Goal: Task Accomplishment & Management: Manage account settings

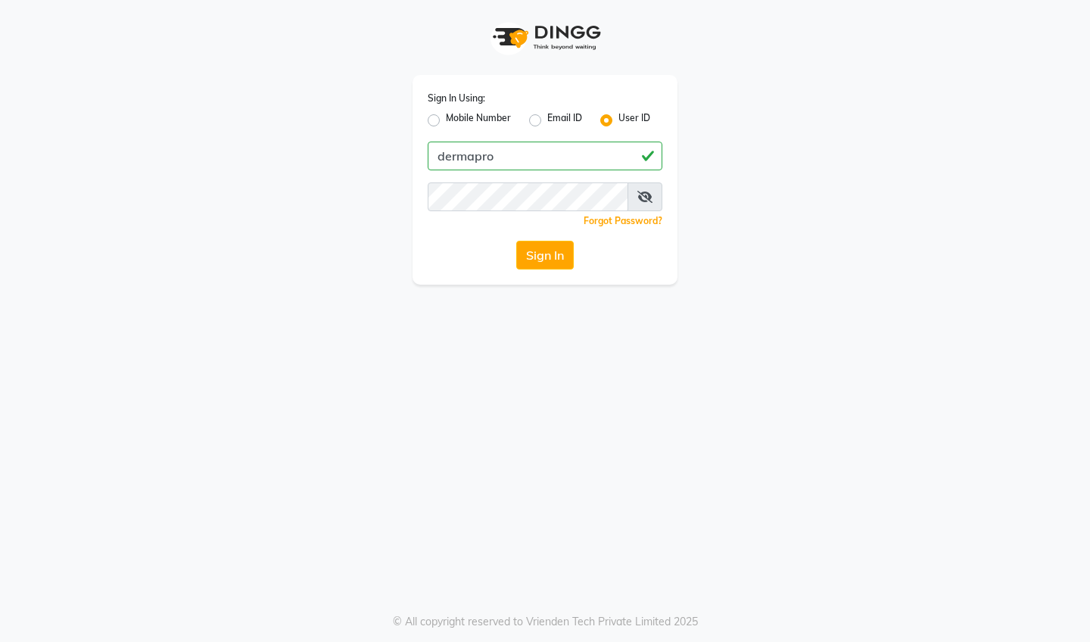
type input "dermapro"
click at [544, 255] on button "Sign In" at bounding box center [545, 255] width 58 height 29
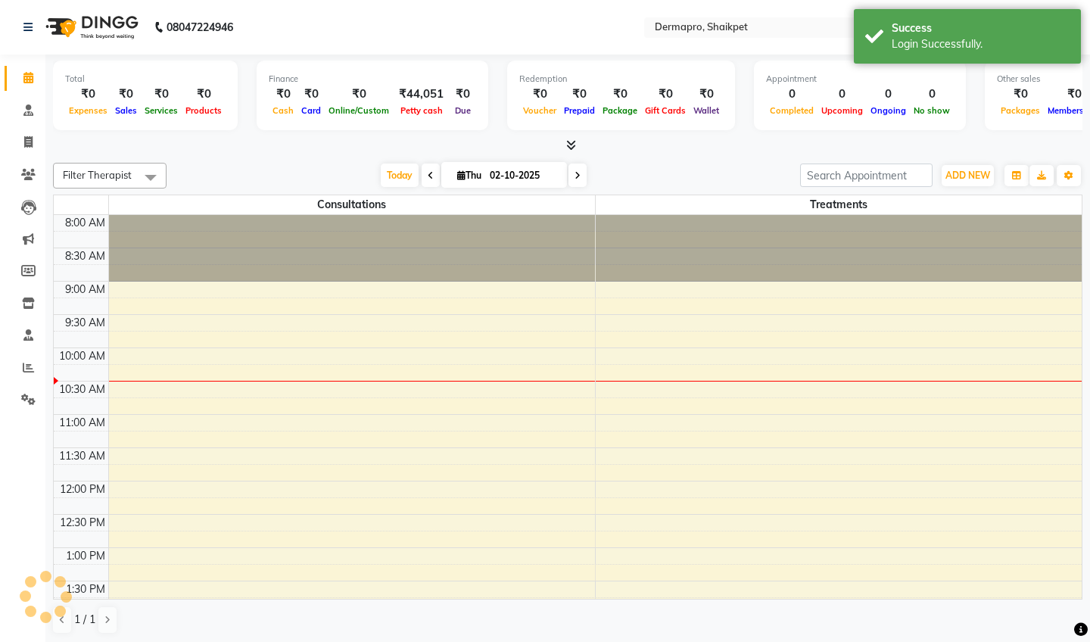
select select "en"
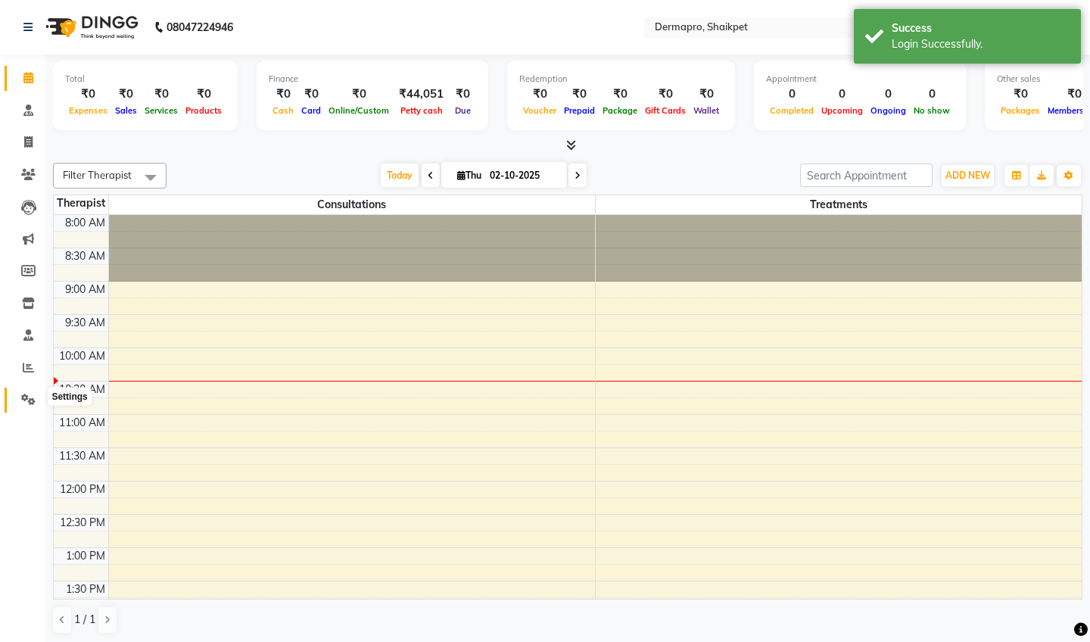
click at [23, 398] on icon at bounding box center [28, 399] width 14 height 11
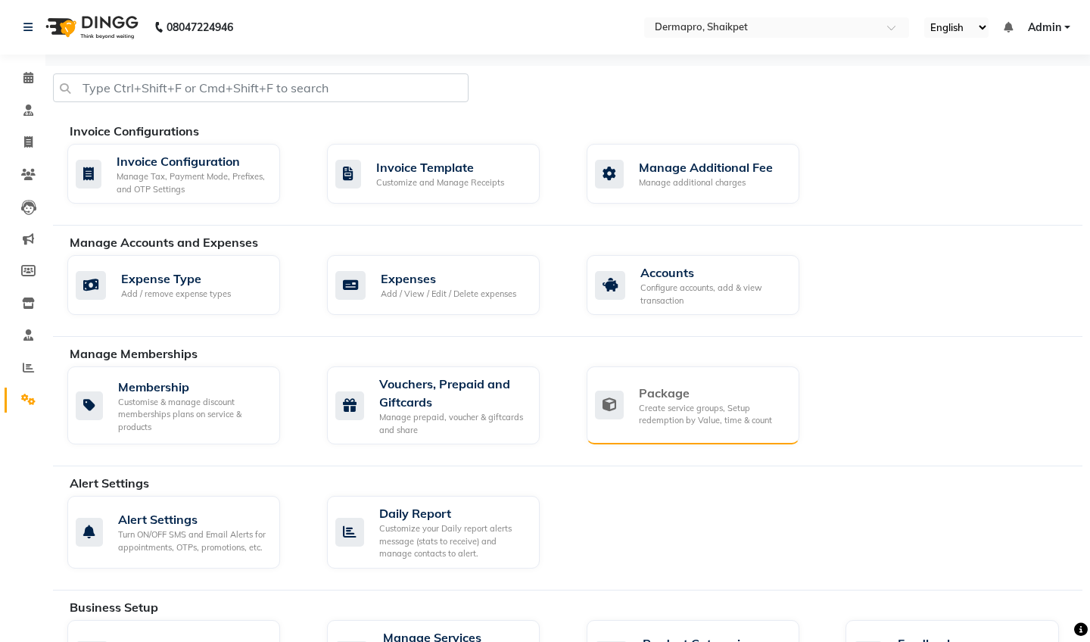
click at [663, 414] on div "Create service groups, Setup redemption by Value, time & count" at bounding box center [713, 414] width 148 height 25
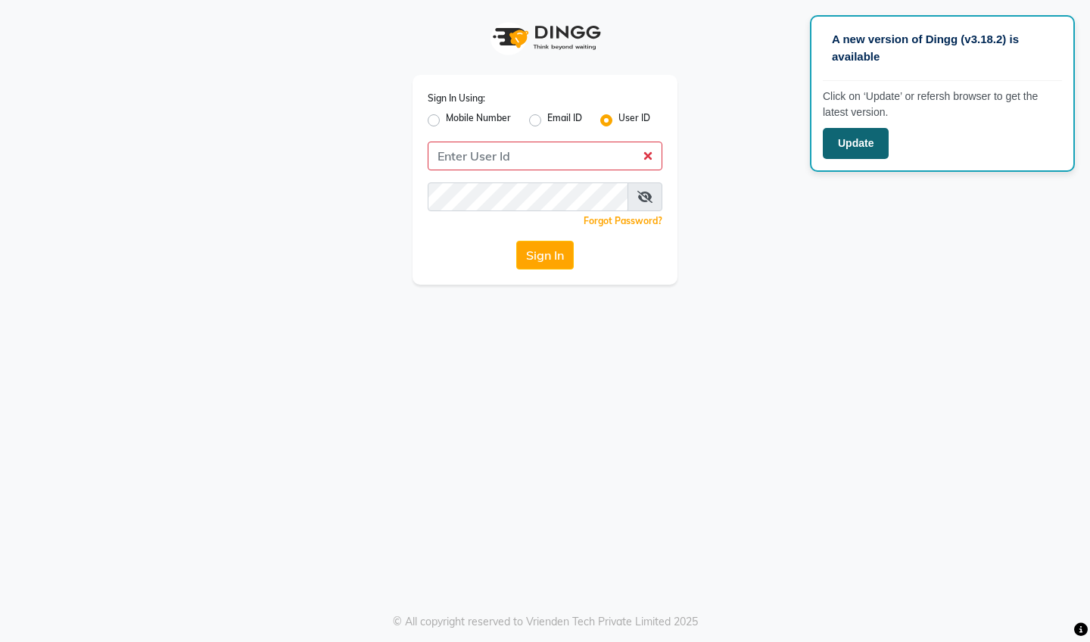
click at [868, 143] on button "Update" at bounding box center [856, 143] width 66 height 31
